Goal: Task Accomplishment & Management: Use online tool/utility

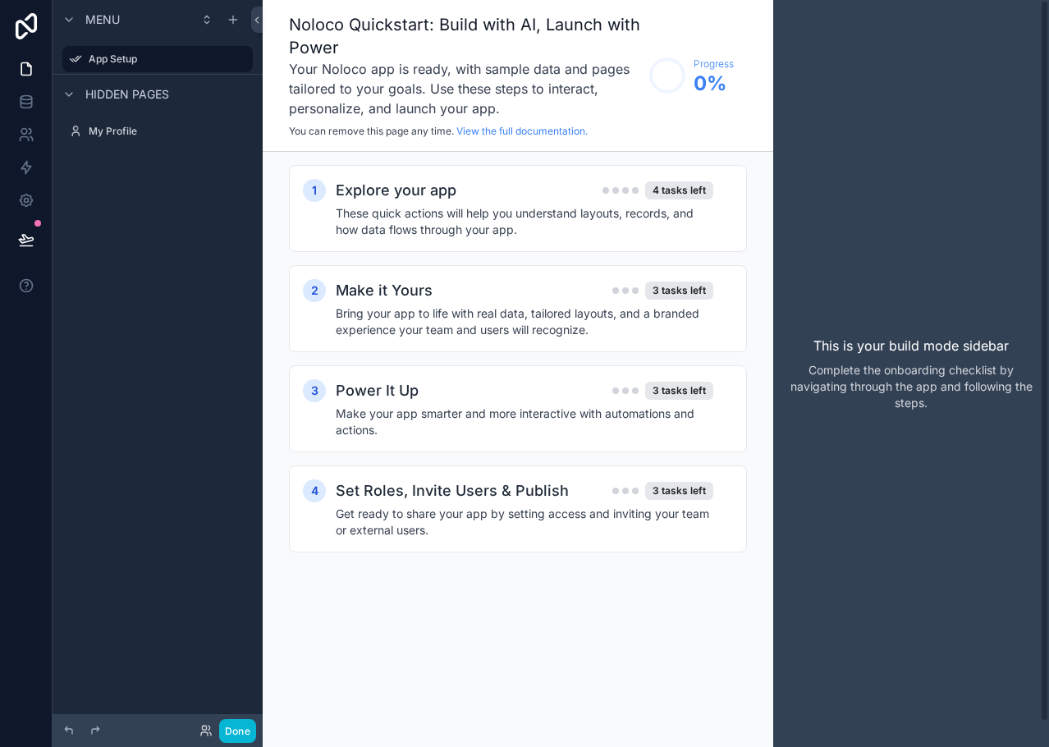
click at [837, 167] on div "This is your build mode sidebar Complete the onboarding checklist by navigating…" at bounding box center [911, 373] width 276 height 747
click at [202, 389] on div "Menu App Setup Hidden pages My Profile" at bounding box center [158, 363] width 210 height 727
click at [153, 495] on div "Menu App Setup Hidden pages My Profile" at bounding box center [158, 363] width 210 height 727
click at [824, 109] on div "This is your build mode sidebar Complete the onboarding checklist by navigating…" at bounding box center [911, 373] width 276 height 747
click at [621, 209] on h4 "These quick actions will help you understand layouts, records, and how data flo…" at bounding box center [525, 221] width 378 height 33
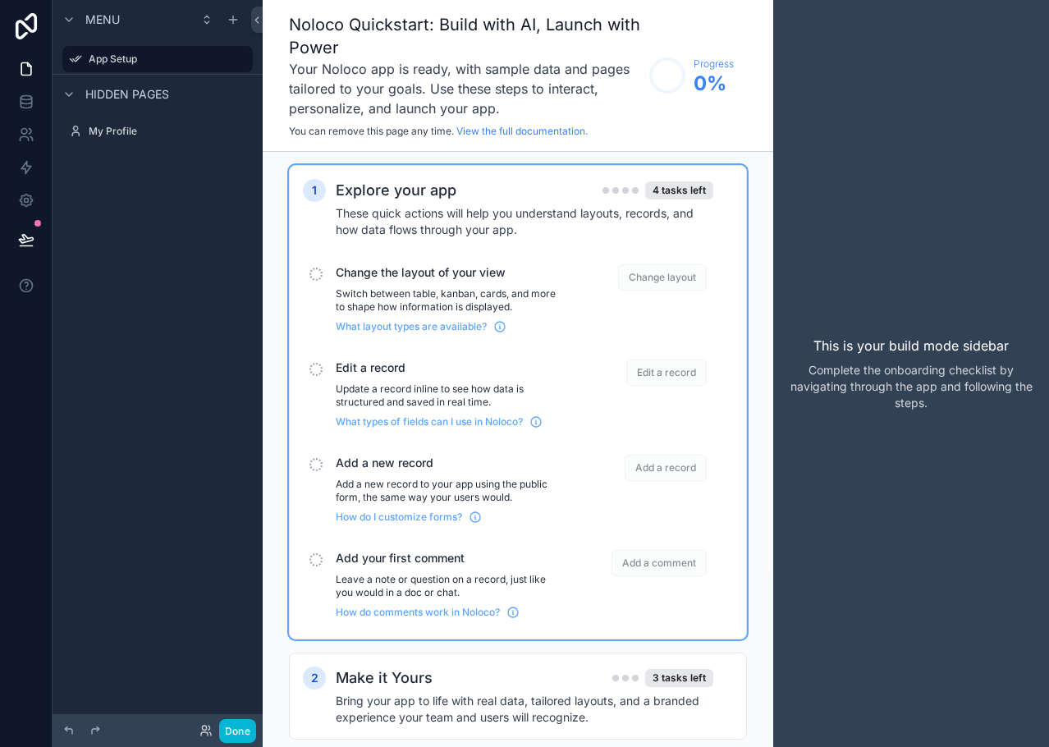
click at [465, 191] on div "Explore your app 4 tasks left" at bounding box center [525, 190] width 378 height 23
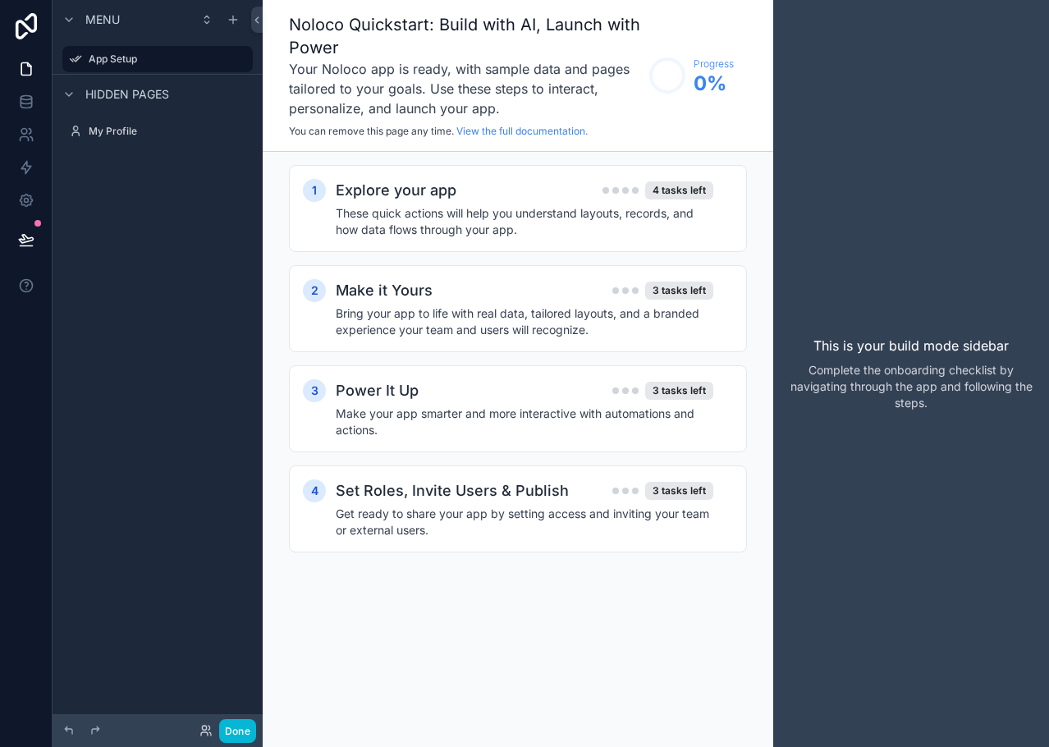
click at [120, 231] on div "Menu App Setup Hidden pages My Profile" at bounding box center [158, 363] width 210 height 727
click at [24, 65] on icon at bounding box center [26, 69] width 16 height 16
click at [100, 17] on span "Menu" at bounding box center [102, 19] width 34 height 16
click at [24, 28] on icon at bounding box center [26, 26] width 33 height 26
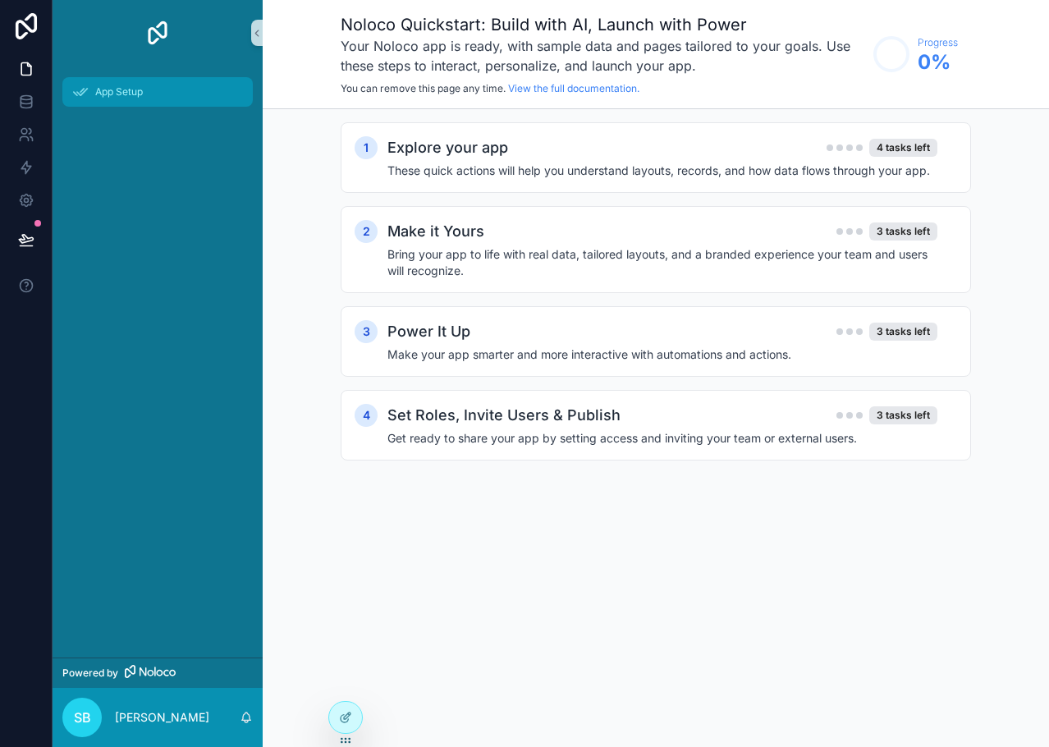
click at [121, 99] on div "App Setup" at bounding box center [157, 92] width 171 height 26
click at [336, 715] on div at bounding box center [345, 717] width 33 height 31
